Goal: Contribute content

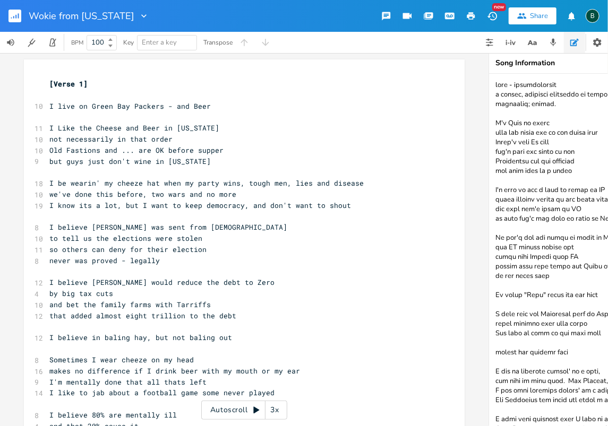
scroll to position [170, 0]
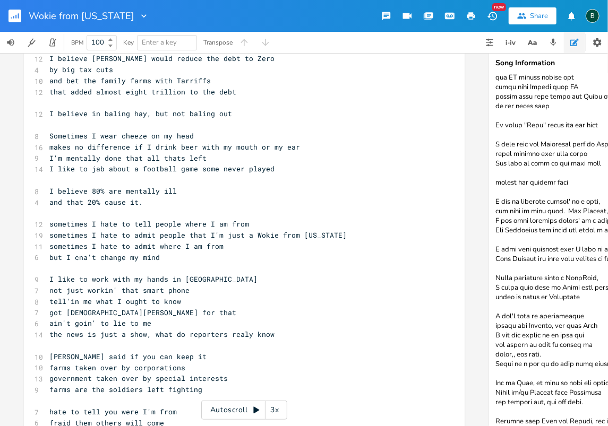
click at [13, 15] on rect "button" at bounding box center [14, 16] width 13 height 13
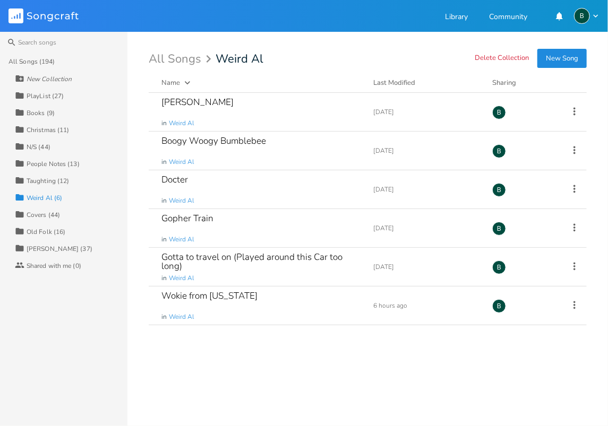
click at [41, 248] on div "[PERSON_NAME] (37)" at bounding box center [60, 249] width 66 height 6
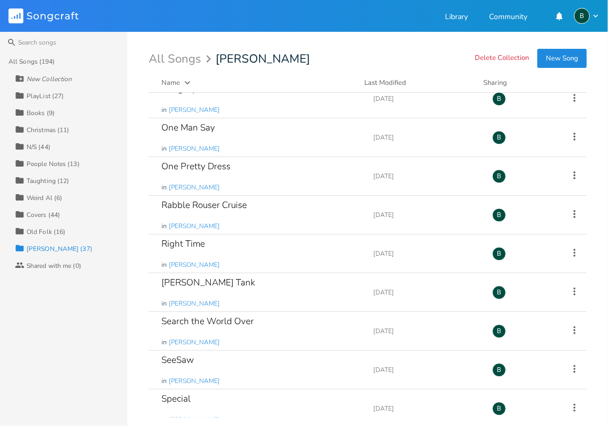
scroll to position [990, 0]
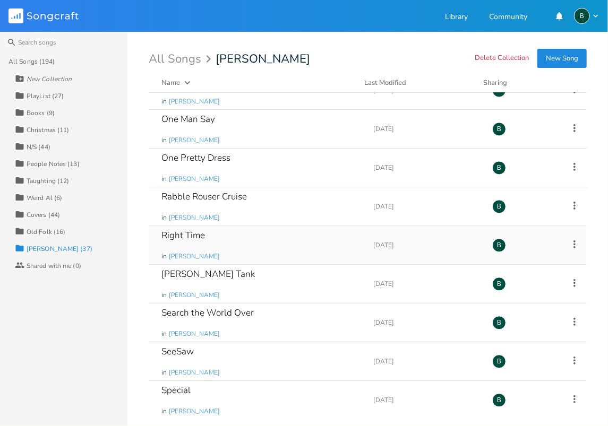
click at [193, 231] on div "Right Time" at bounding box center [183, 235] width 44 height 9
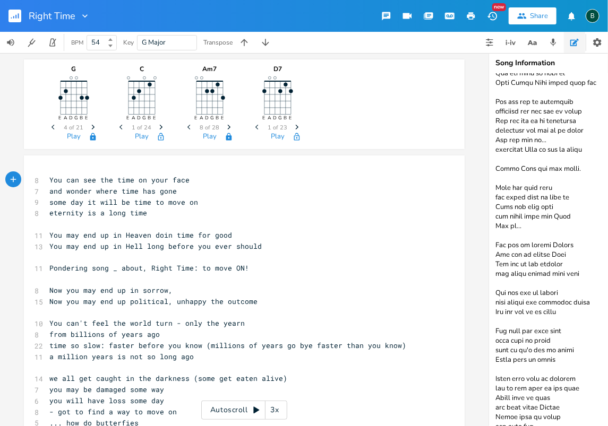
scroll to position [3316, 0]
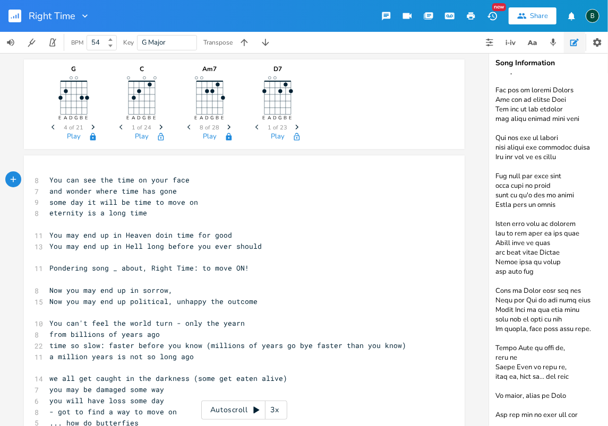
click at [590, 410] on textarea at bounding box center [595, 250] width 212 height 352
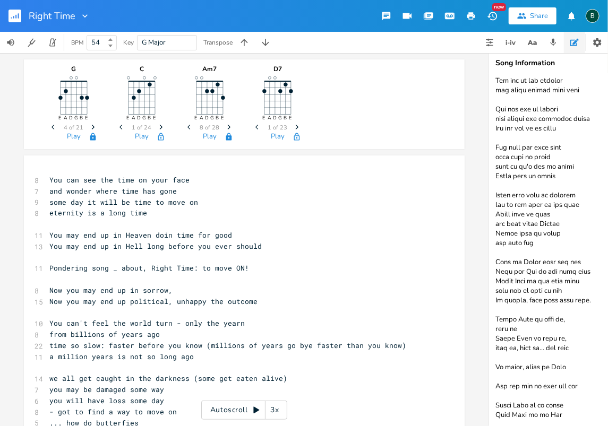
scroll to position [3348, 0]
drag, startPoint x: 553, startPoint y: 395, endPoint x: 548, endPoint y: 383, distance: 12.9
click at [553, 395] on textarea at bounding box center [595, 250] width 212 height 352
click at [500, 404] on textarea at bounding box center [595, 250] width 212 height 352
click at [565, 405] on textarea at bounding box center [595, 250] width 212 height 352
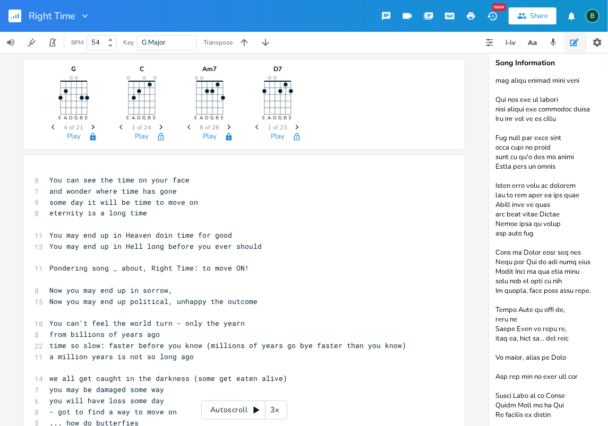
scroll to position [3358, 0]
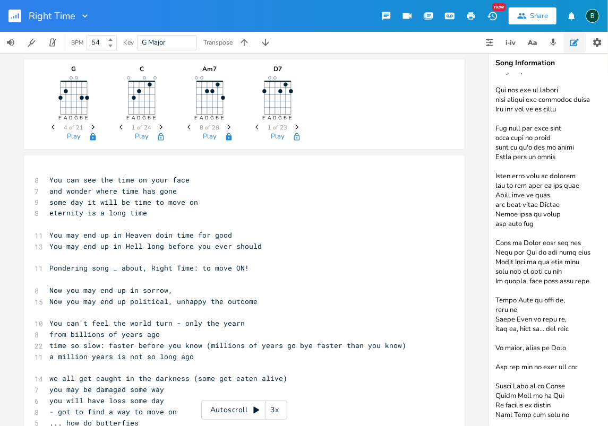
type textarea "BPM 54, Guitar 74 to catch up You can see the time on your face You can see the…"
